Goal: Navigation & Orientation: Find specific page/section

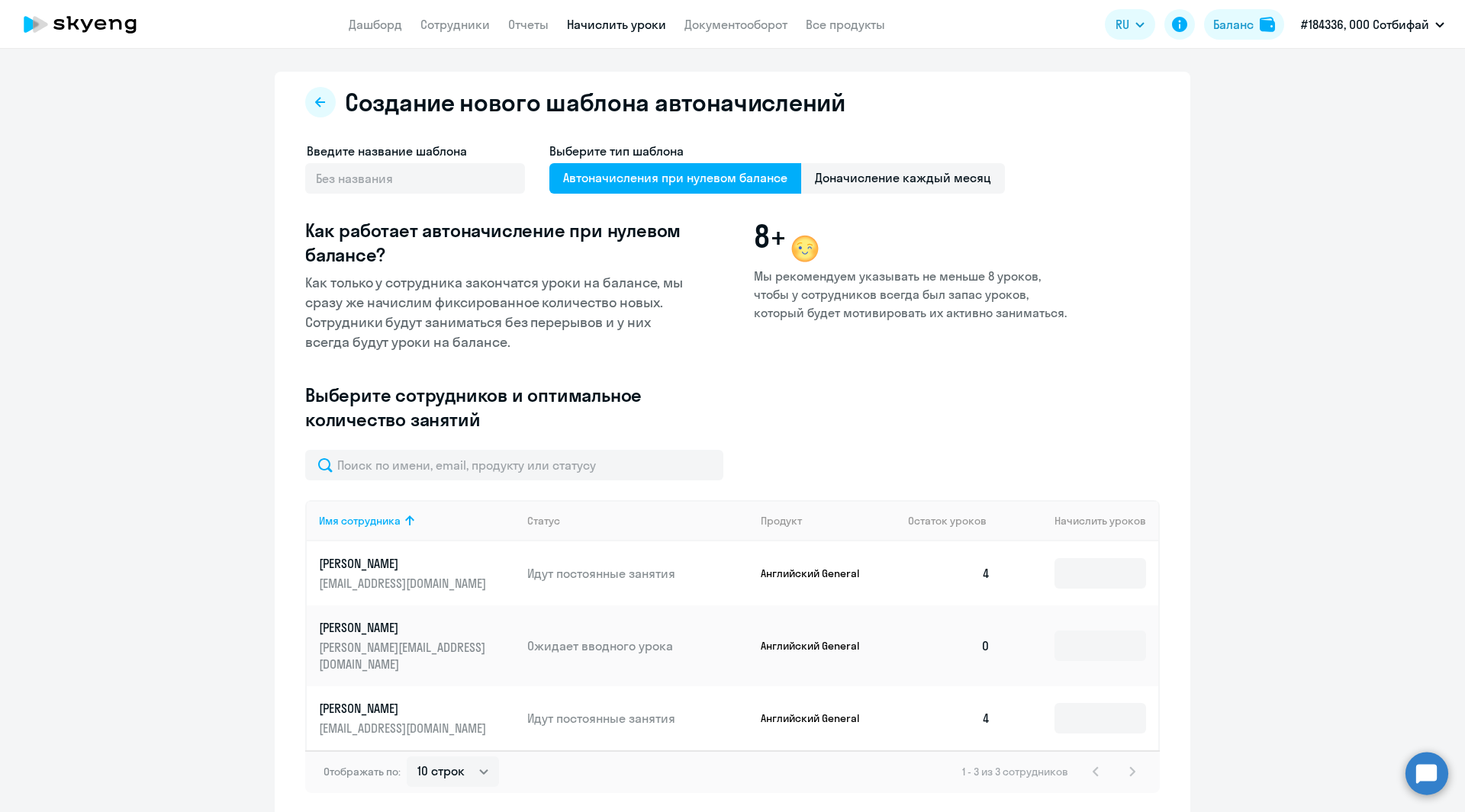
select select "10"
click at [387, 27] on link "Дашборд" at bounding box center [375, 24] width 54 height 15
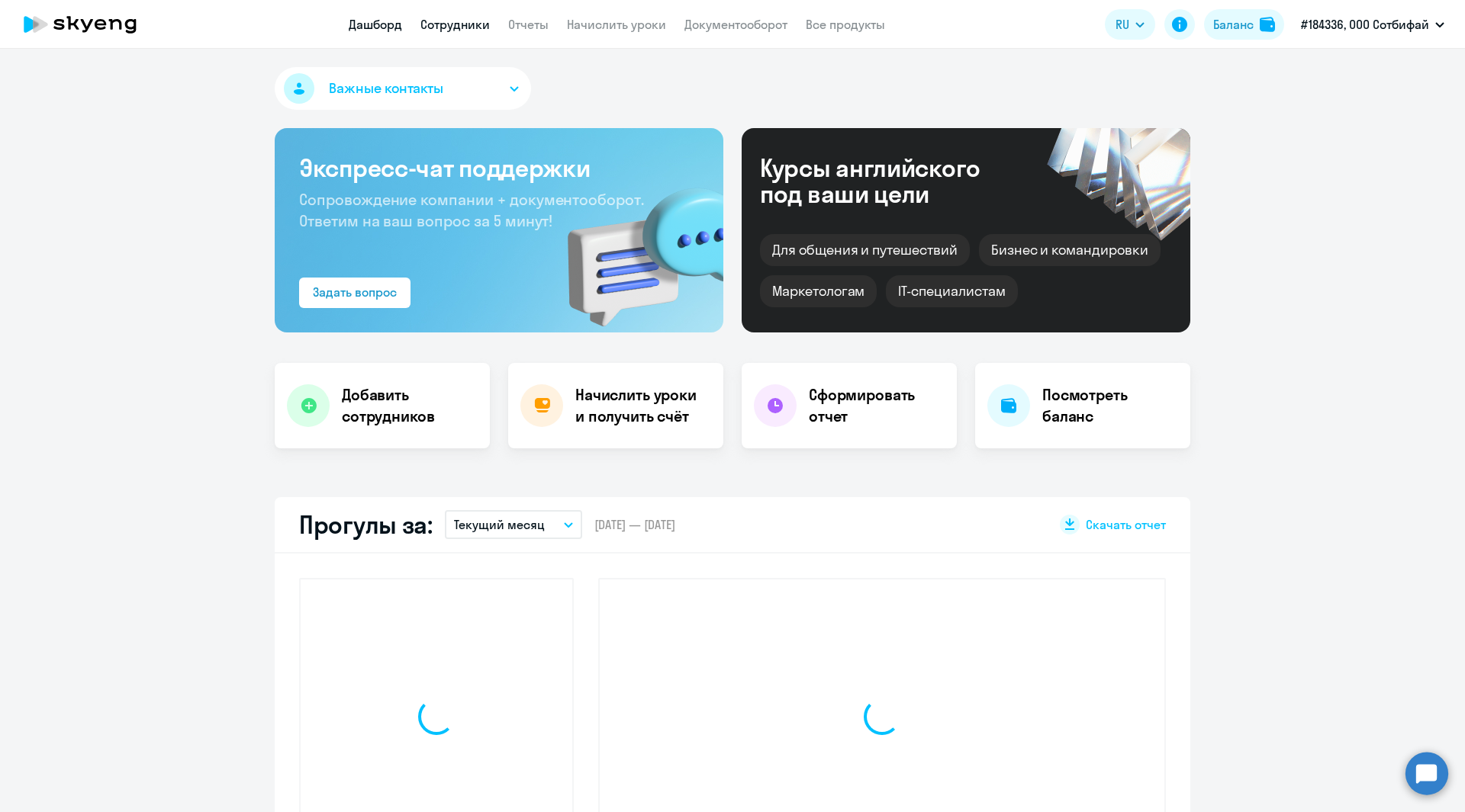
click at [480, 17] on link "Сотрудники" at bounding box center [455, 24] width 69 height 15
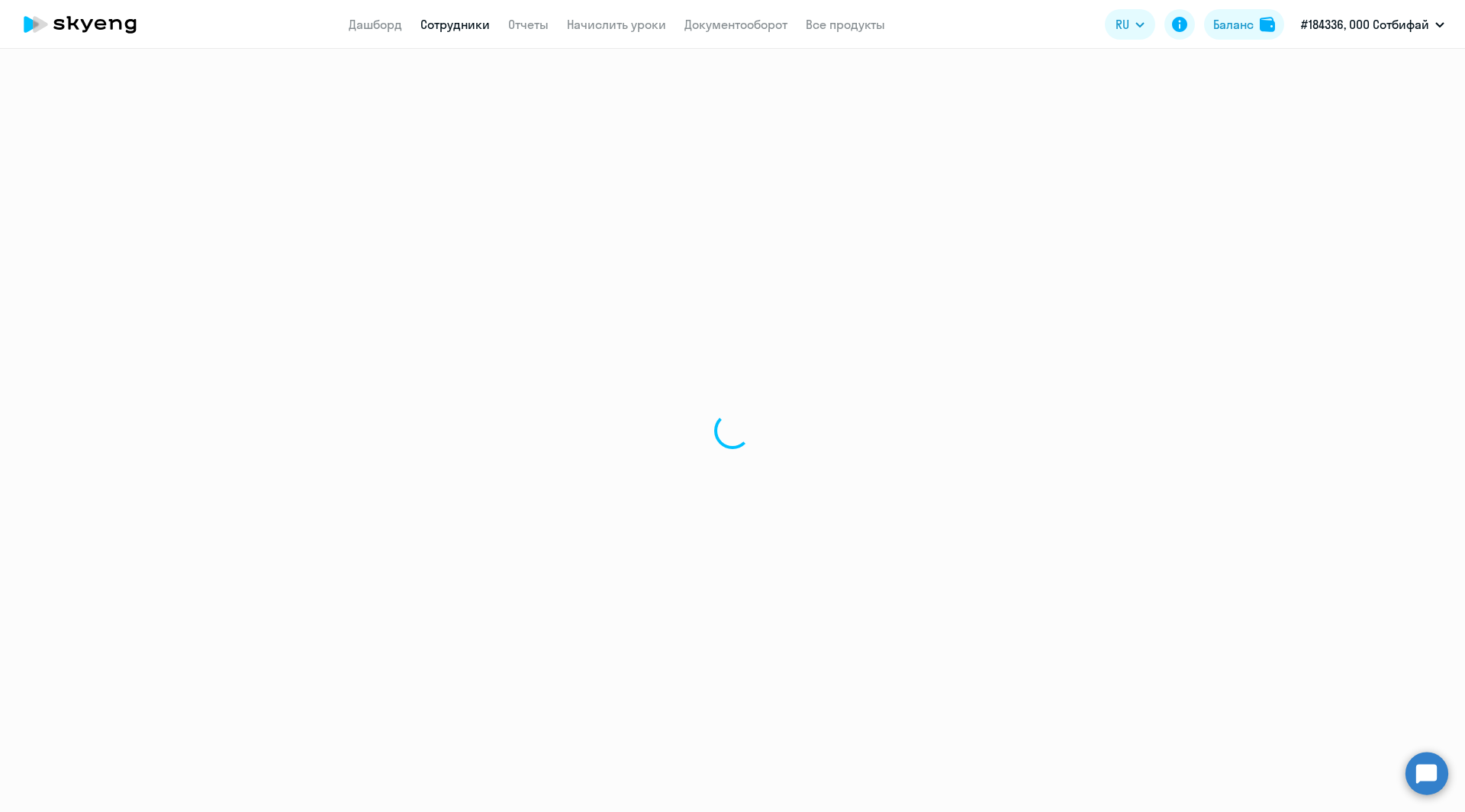
select select "30"
